Goal: Transaction & Acquisition: Purchase product/service

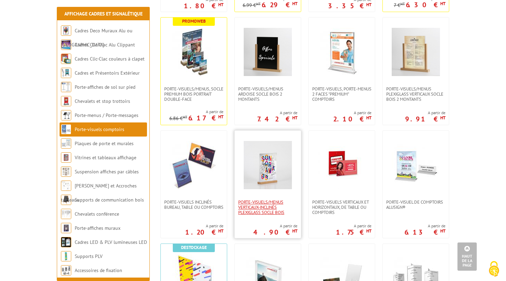
scroll to position [241, 0]
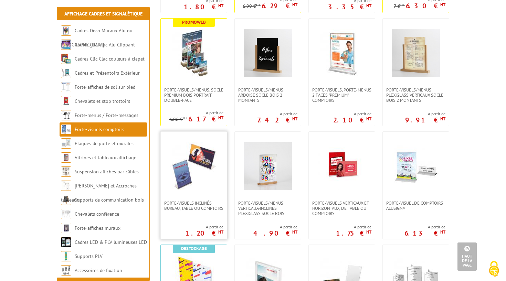
click at [204, 198] on link at bounding box center [194, 166] width 66 height 69
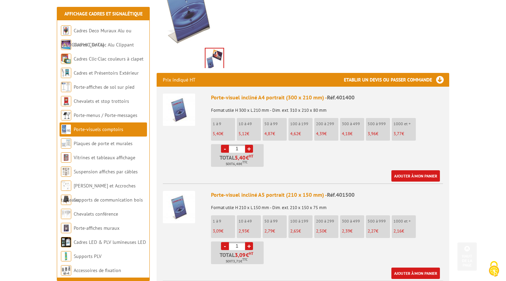
scroll to position [205, 0]
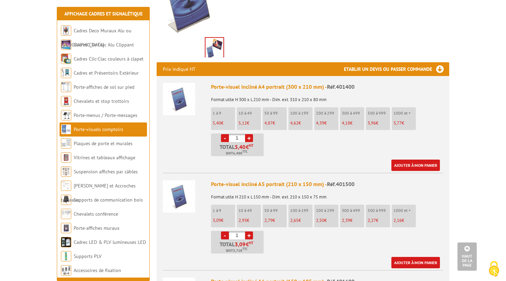
click at [249, 134] on link "+" at bounding box center [249, 138] width 8 height 8
type input "5"
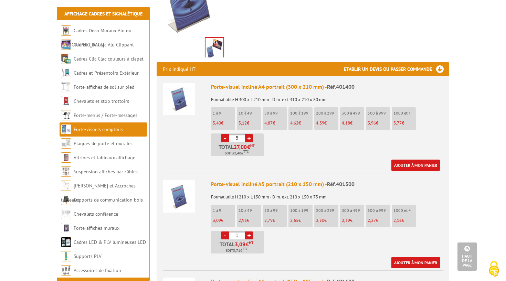
click at [241, 134] on input "5" at bounding box center [237, 138] width 16 height 8
type input "30"
click at [301, 160] on div "Ajouter à mon panier" at bounding box center [325, 165] width 229 height 11
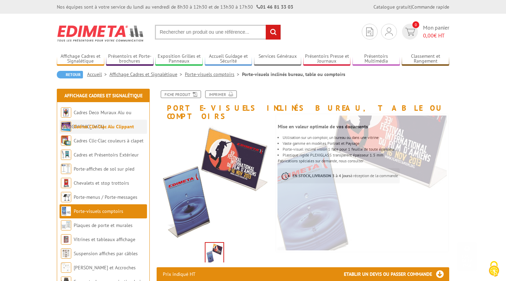
scroll to position [0, 0]
